Goal: Check status: Check status

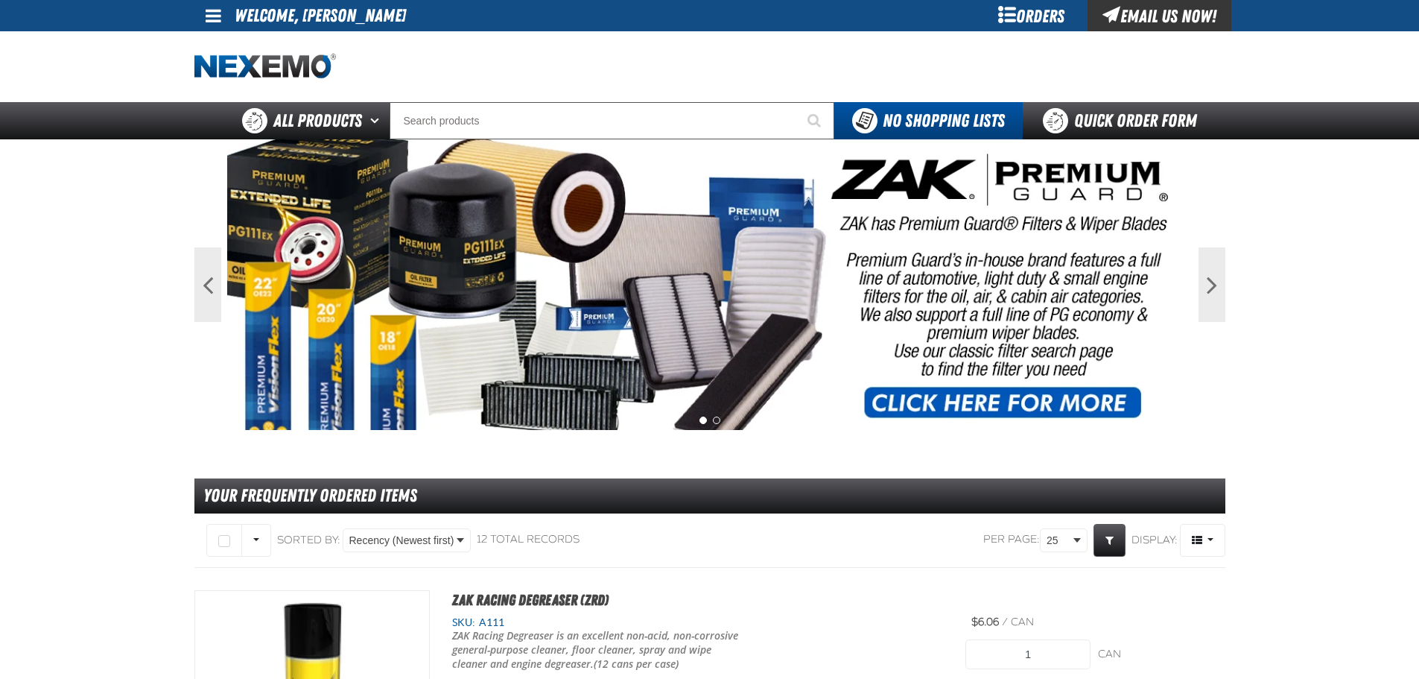
click at [1018, 6] on div "Orders" at bounding box center [1032, 15] width 112 height 31
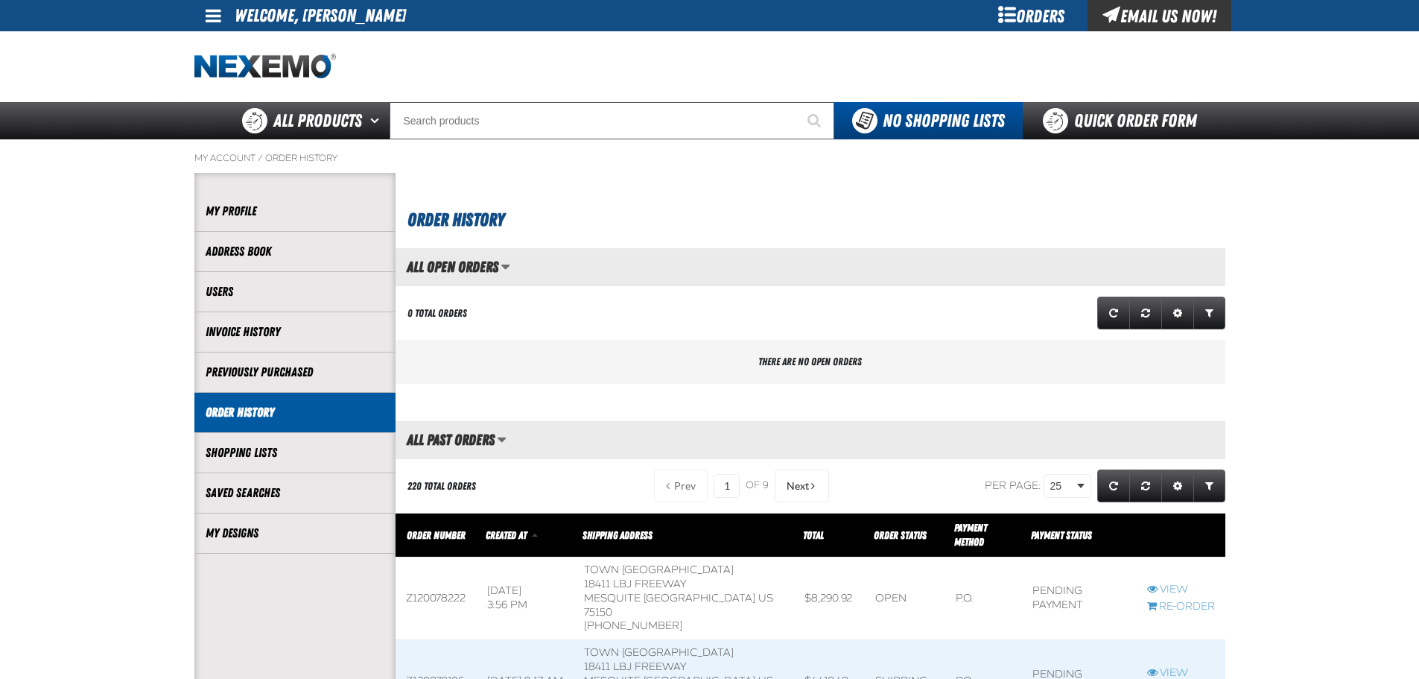
scroll to position [124, 0]
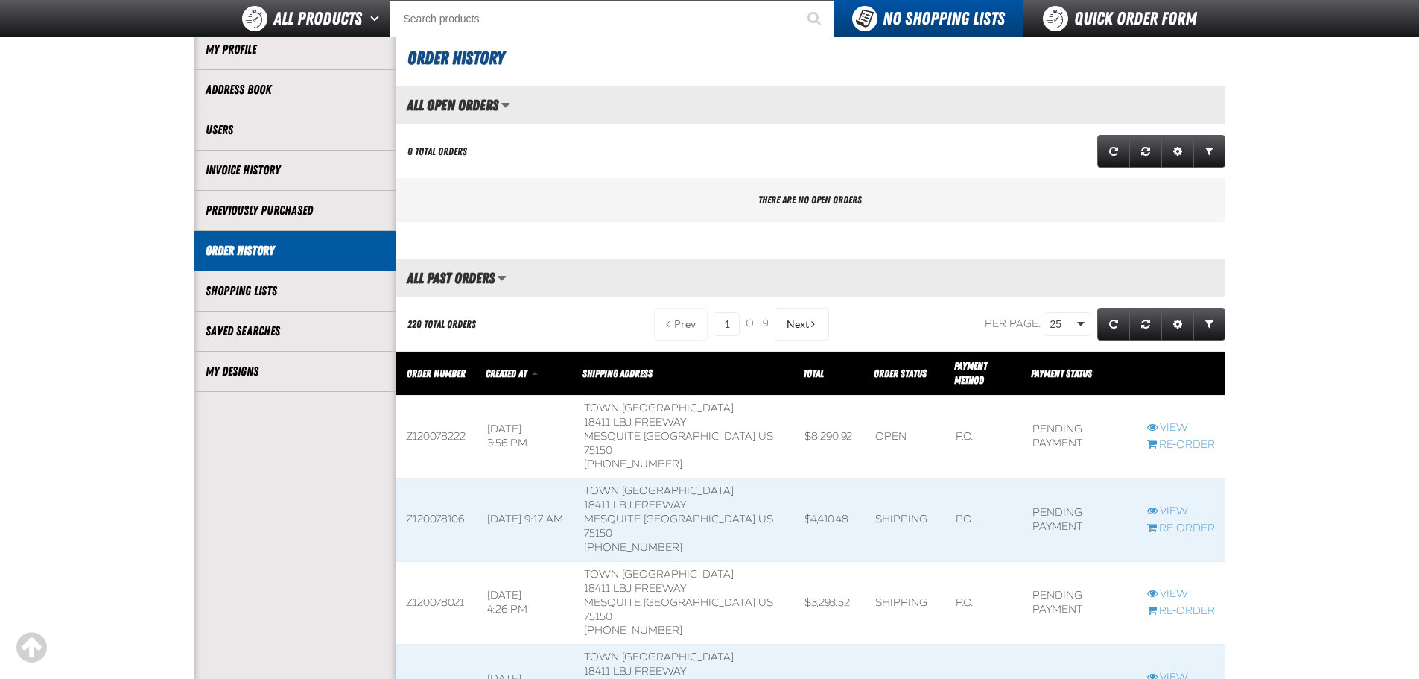
click at [1170, 421] on link "View" at bounding box center [1181, 428] width 68 height 14
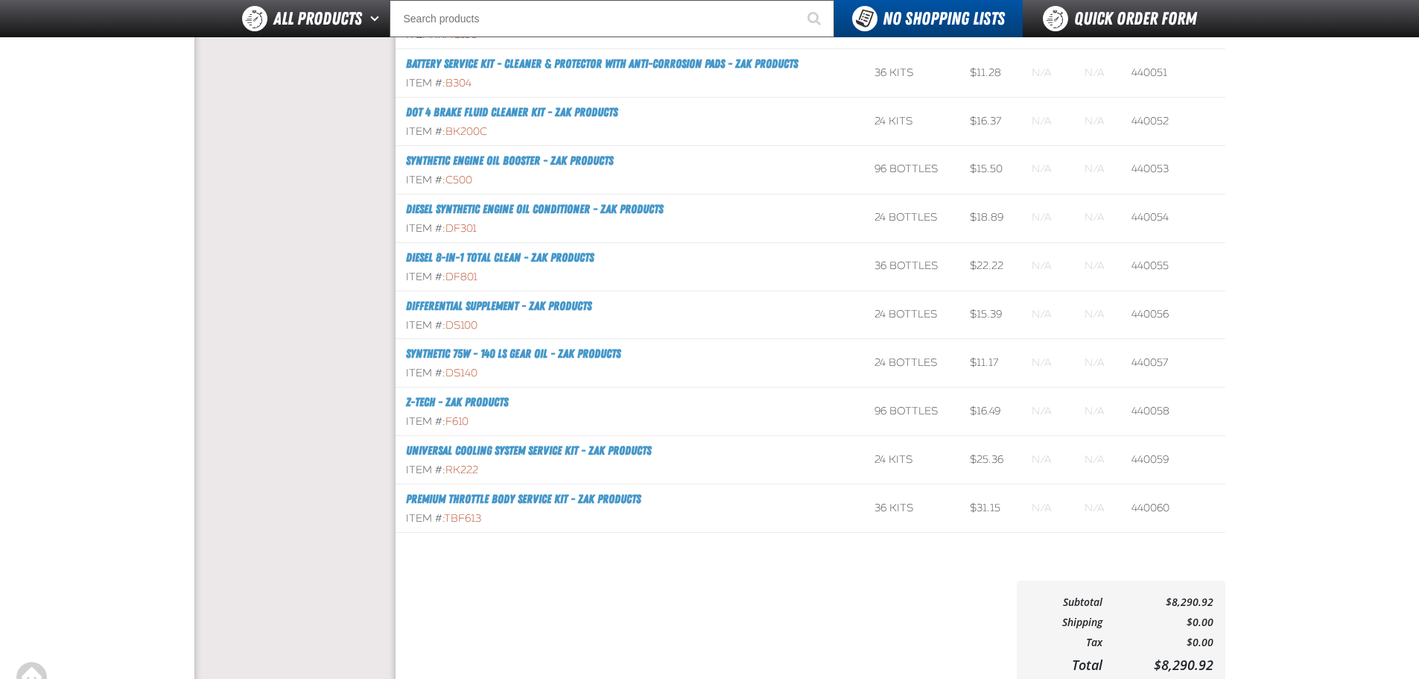
scroll to position [869, 0]
